Goal: Task Accomplishment & Management: Manage account settings

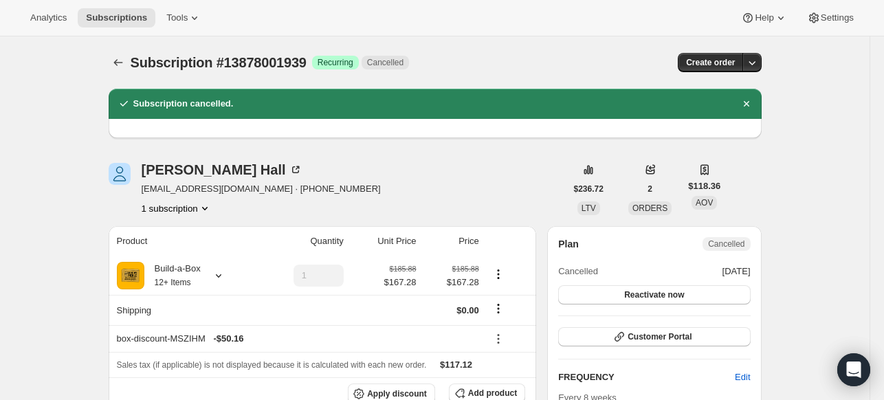
click at [111, 15] on span "Subscriptions" at bounding box center [116, 17] width 61 height 11
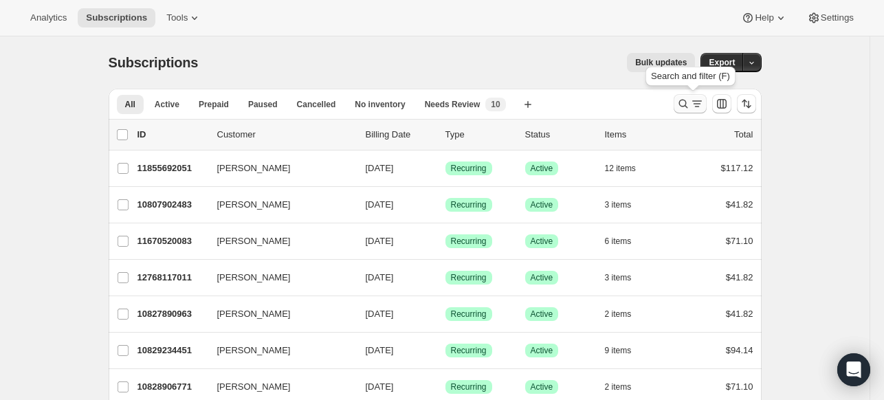
click at [687, 102] on icon "Search and filter results" at bounding box center [683, 104] width 14 height 14
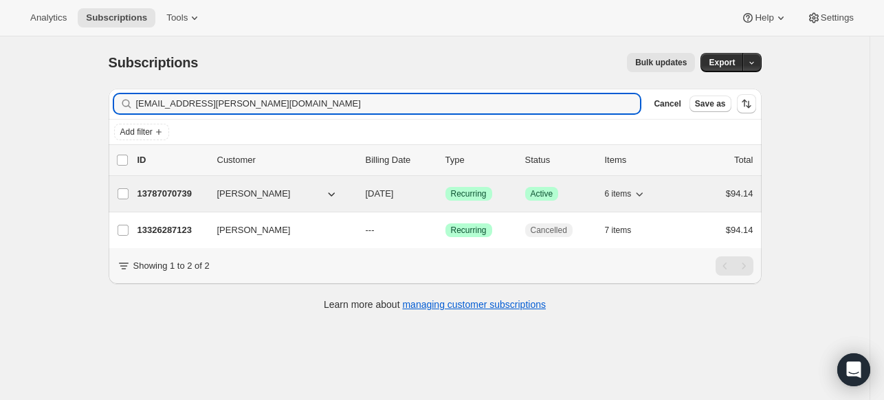
type input "[EMAIL_ADDRESS][PERSON_NAME][DOMAIN_NAME]"
click at [154, 192] on p "13787070739" at bounding box center [171, 194] width 69 height 14
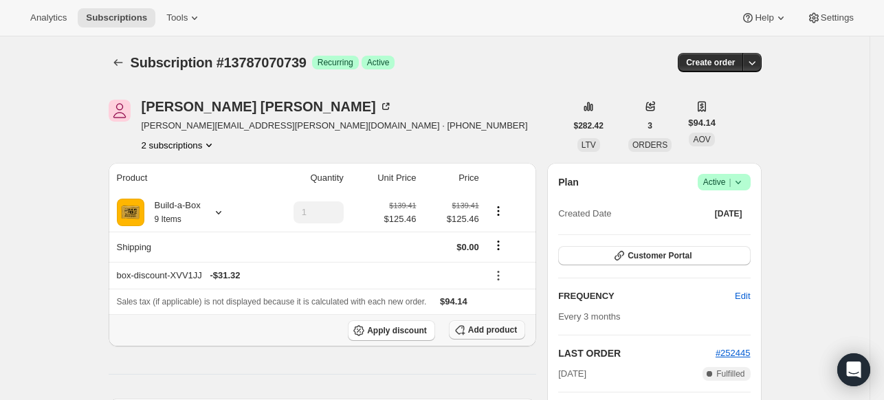
click at [493, 326] on span "Add product" at bounding box center [492, 329] width 49 height 11
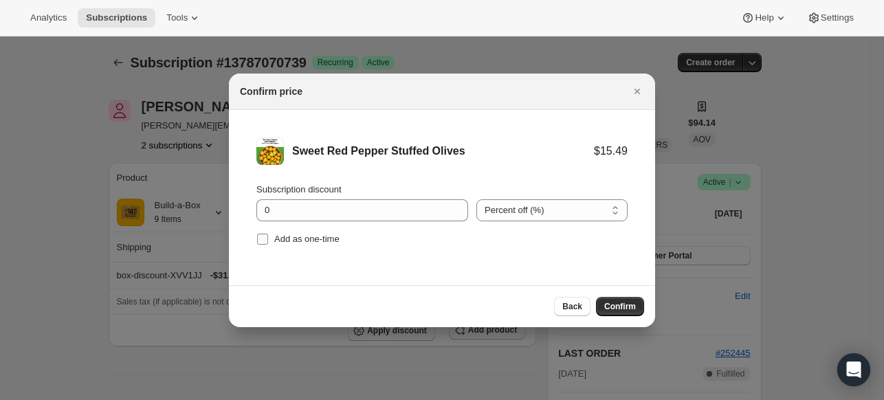
click at [263, 238] on input "Add as one-time" at bounding box center [262, 239] width 11 height 11
checkbox input "true"
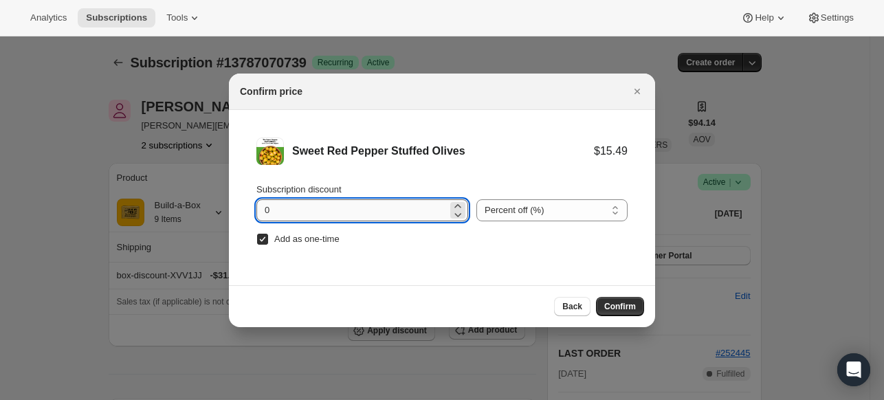
click at [288, 209] on input "0" at bounding box center [351, 210] width 191 height 22
click at [288, 208] on input "0" at bounding box center [351, 210] width 191 height 22
type input "100"
click at [624, 309] on span "Confirm" at bounding box center [620, 306] width 32 height 11
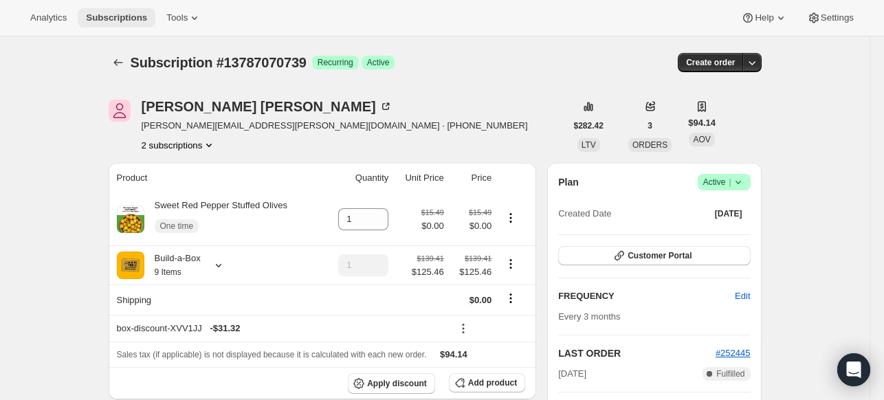
click at [113, 25] on button "Subscriptions" at bounding box center [117, 17] width 78 height 19
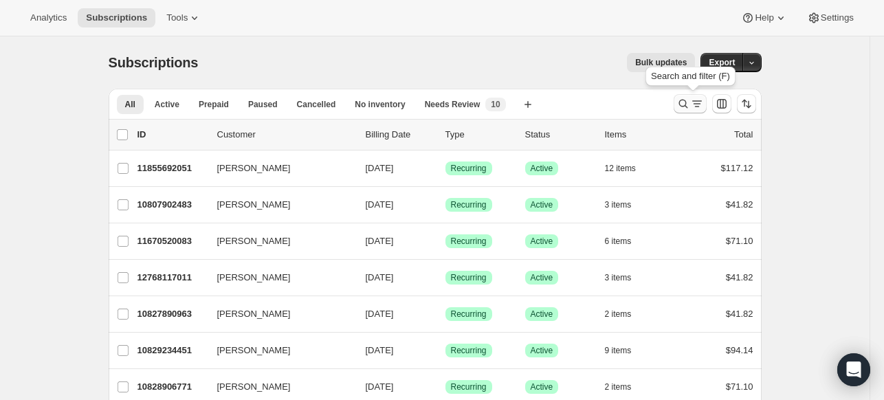
click at [690, 104] on icon "Search and filter results" at bounding box center [683, 104] width 14 height 14
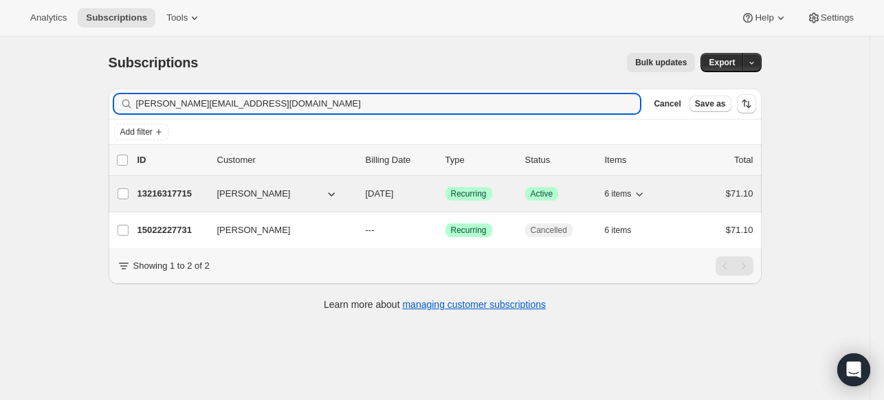
type input "[PERSON_NAME][EMAIL_ADDRESS][DOMAIN_NAME]"
click at [179, 192] on p "13216317715" at bounding box center [171, 194] width 69 height 14
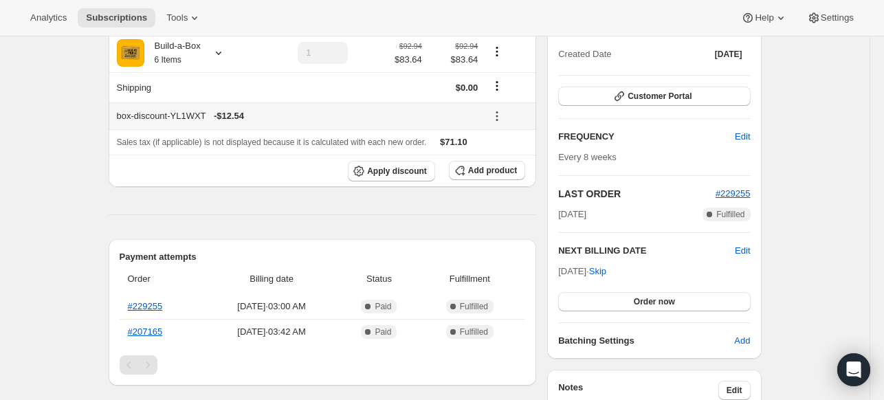
scroll to position [206, 0]
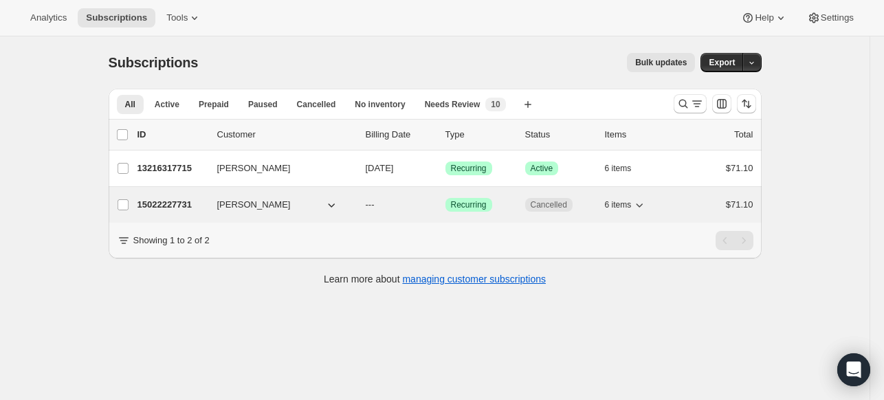
click at [192, 203] on p "15022227731" at bounding box center [171, 205] width 69 height 14
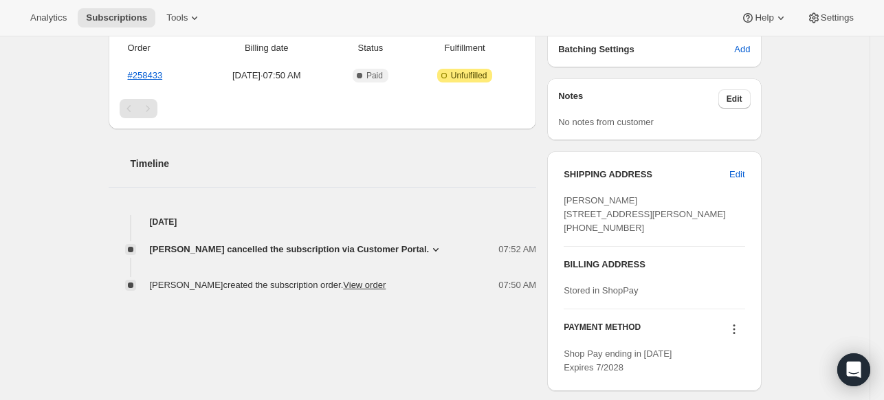
scroll to position [275, 0]
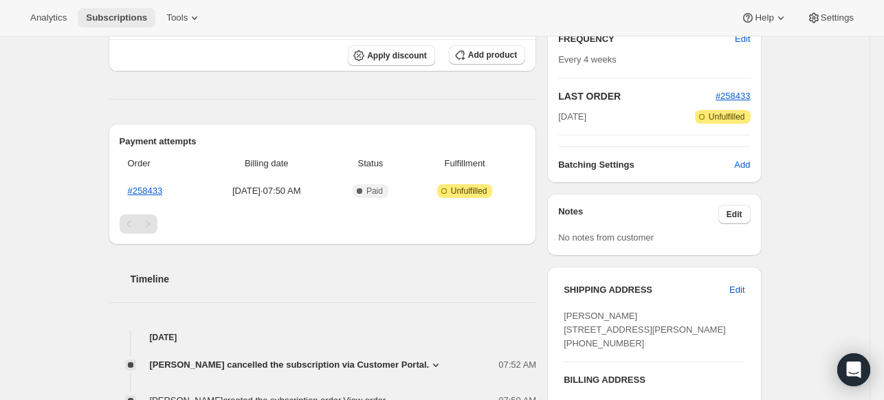
click at [140, 19] on span "Subscriptions" at bounding box center [116, 17] width 61 height 11
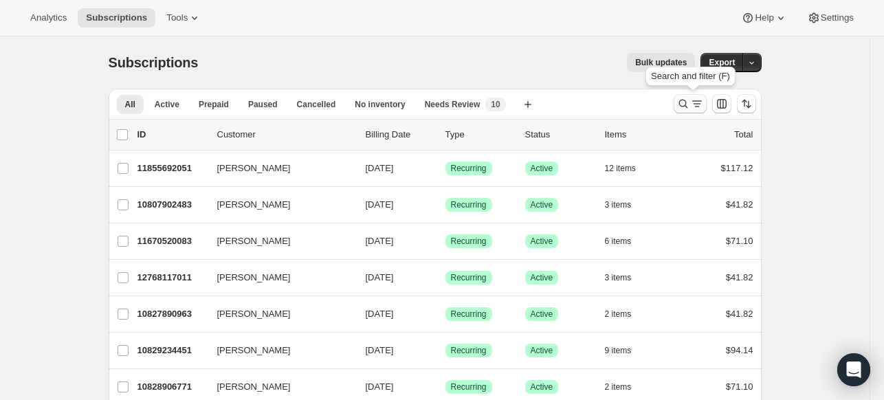
click at [678, 96] on button "Search and filter results" at bounding box center [690, 103] width 33 height 19
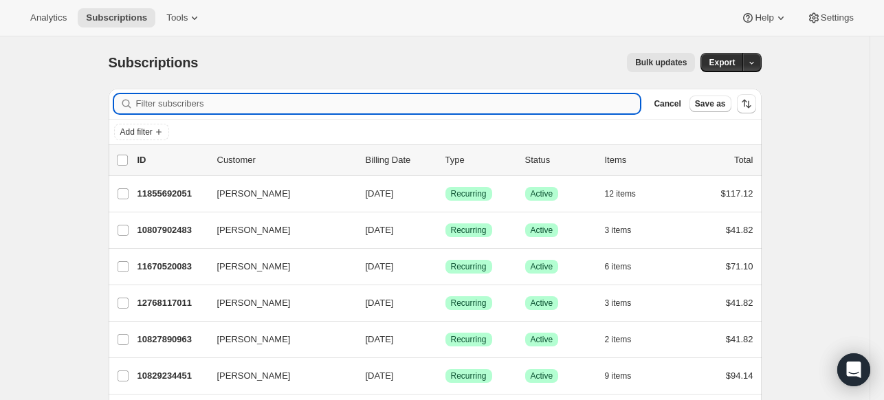
paste input "[PERSON_NAME]"
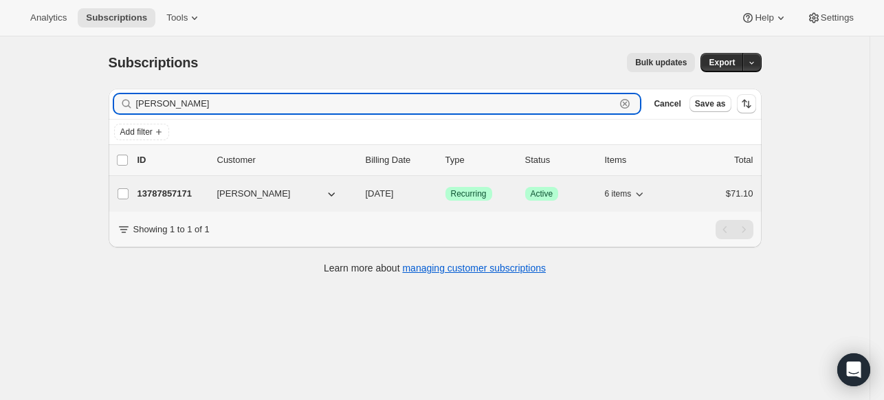
type input "[PERSON_NAME]"
click at [162, 191] on p "13787857171" at bounding box center [171, 194] width 69 height 14
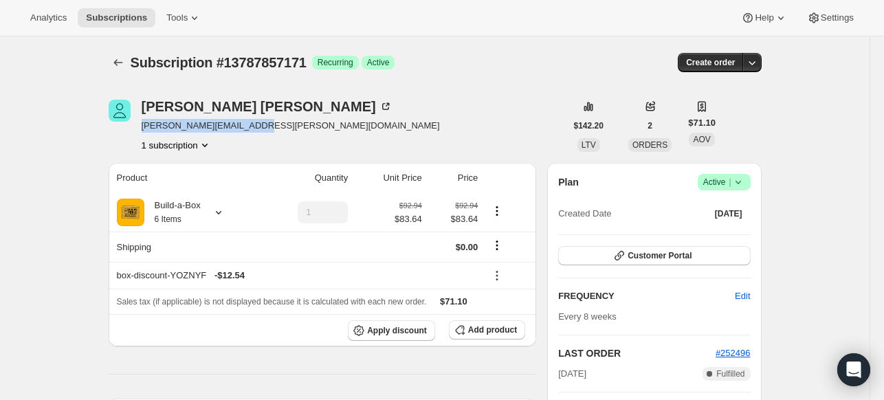
drag, startPoint x: 267, startPoint y: 122, endPoint x: 146, endPoint y: 129, distance: 121.9
click at [146, 129] on div "[PERSON_NAME] [PERSON_NAME][EMAIL_ADDRESS][PERSON_NAME][DOMAIN_NAME] 1 subscrip…" at bounding box center [337, 126] width 457 height 52
copy span "[PERSON_NAME][EMAIL_ADDRESS][PERSON_NAME][DOMAIN_NAME]"
click at [646, 258] on span "Customer Portal" at bounding box center [660, 255] width 64 height 11
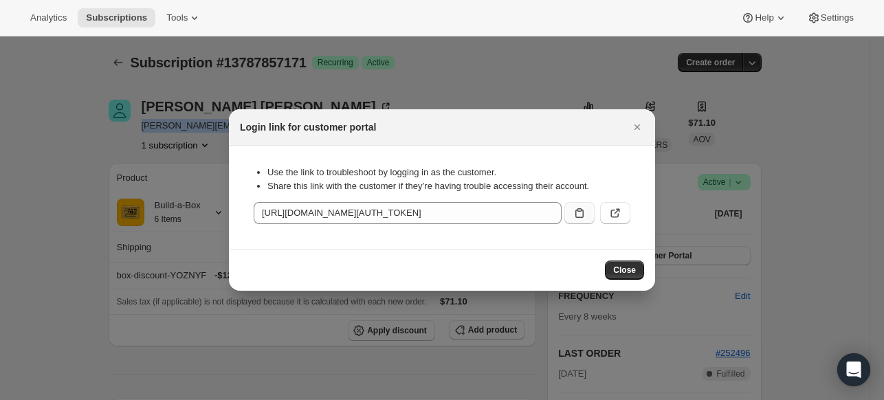
click at [584, 210] on icon ":r4a8:" at bounding box center [580, 213] width 14 height 14
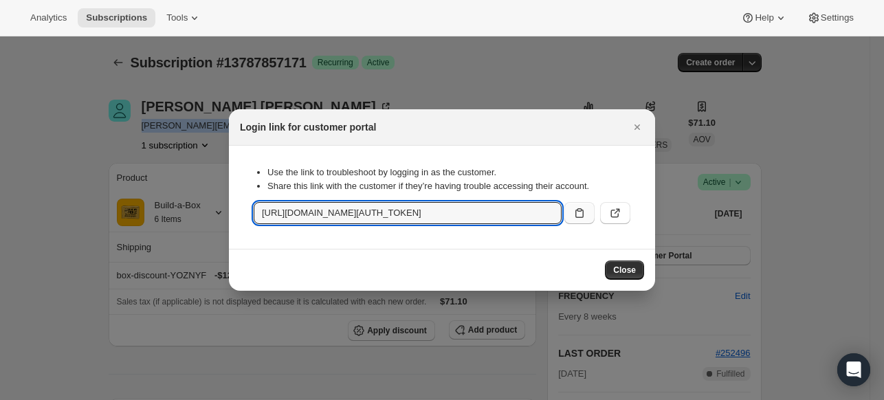
copy span "[PERSON_NAME][EMAIL_ADDRESS][PERSON_NAME][DOMAIN_NAME]"
click at [638, 126] on icon "Close" at bounding box center [637, 126] width 5 height 5
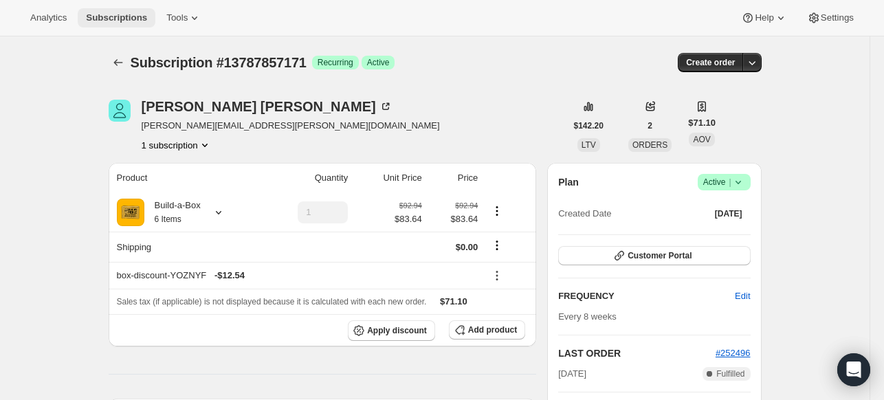
click at [120, 10] on button "Subscriptions" at bounding box center [117, 17] width 78 height 19
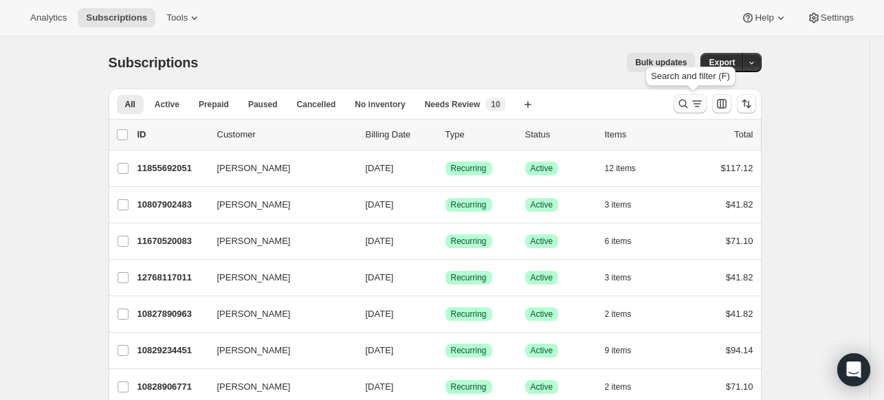
click at [685, 101] on icon "Search and filter results" at bounding box center [683, 104] width 14 height 14
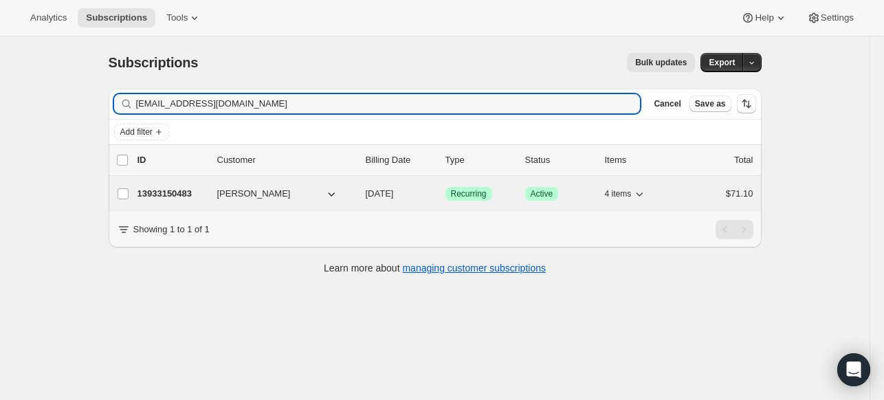
type input "[EMAIL_ADDRESS][DOMAIN_NAME]"
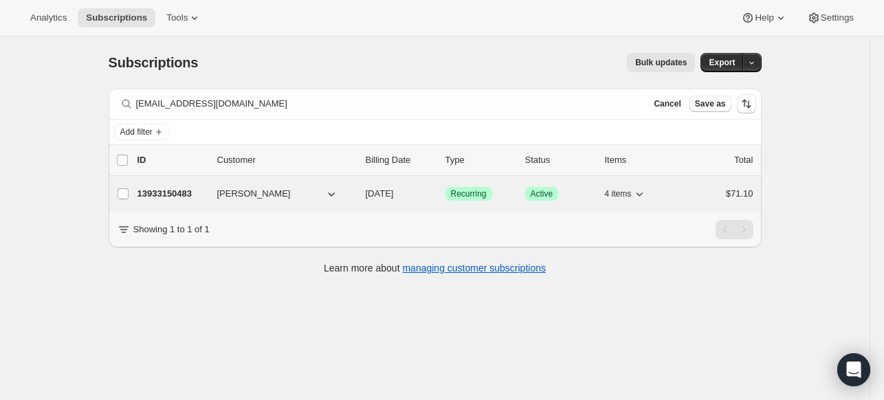
click at [156, 188] on p "13933150483" at bounding box center [171, 194] width 69 height 14
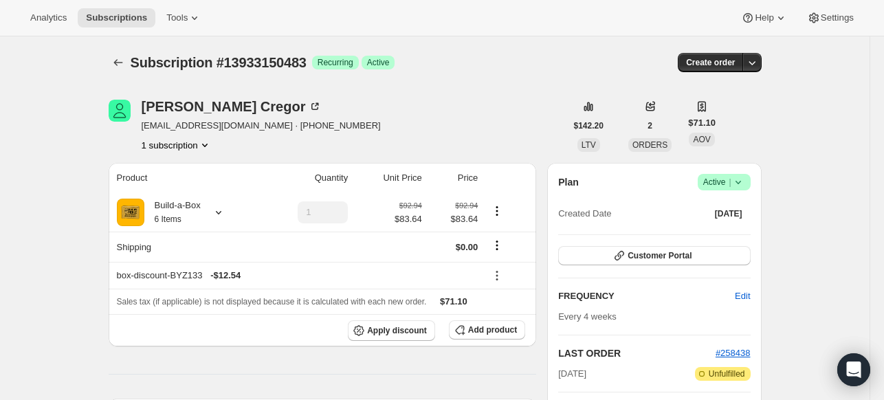
click at [742, 184] on icon at bounding box center [738, 182] width 14 height 14
click at [716, 228] on span "Cancel subscription" at bounding box center [722, 232] width 78 height 10
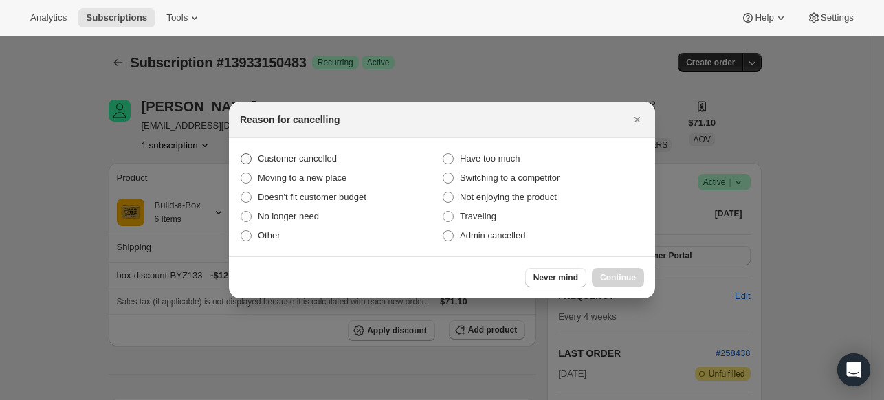
click at [328, 154] on span "Customer cancelled" at bounding box center [297, 158] width 79 height 10
click at [241, 154] on input "Customer cancelled" at bounding box center [241, 153] width 1 height 1
radio input "true"
click at [611, 274] on span "Continue" at bounding box center [618, 277] width 36 height 11
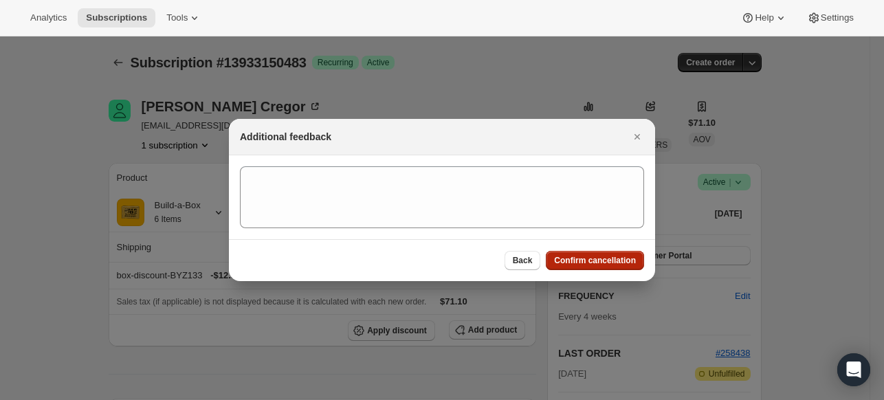
click at [582, 257] on span "Confirm cancellation" at bounding box center [595, 260] width 82 height 11
